Goal: Navigation & Orientation: Find specific page/section

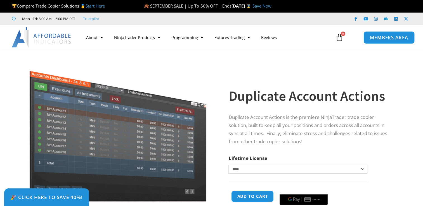
drag, startPoint x: 0, startPoint y: 0, endPoint x: 388, endPoint y: 40, distance: 390.2
click at [388, 40] on span "MEMBERS AREA" at bounding box center [388, 37] width 38 height 5
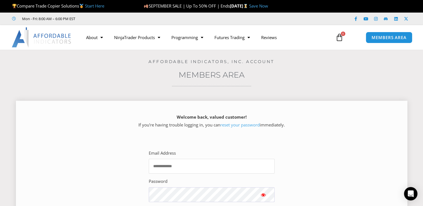
type input "**********"
click at [263, 194] on span "Show password" at bounding box center [263, 195] width 6 height 6
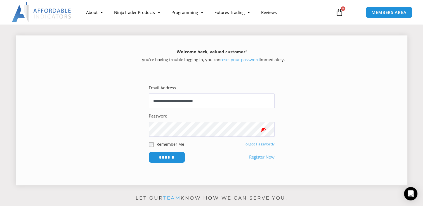
scroll to position [67, 0]
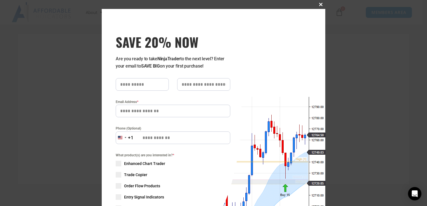
click at [317, 5] on span "SAVE 20% NOW popup" at bounding box center [320, 4] width 9 height 3
